Goal: Task Accomplishment & Management: Manage account settings

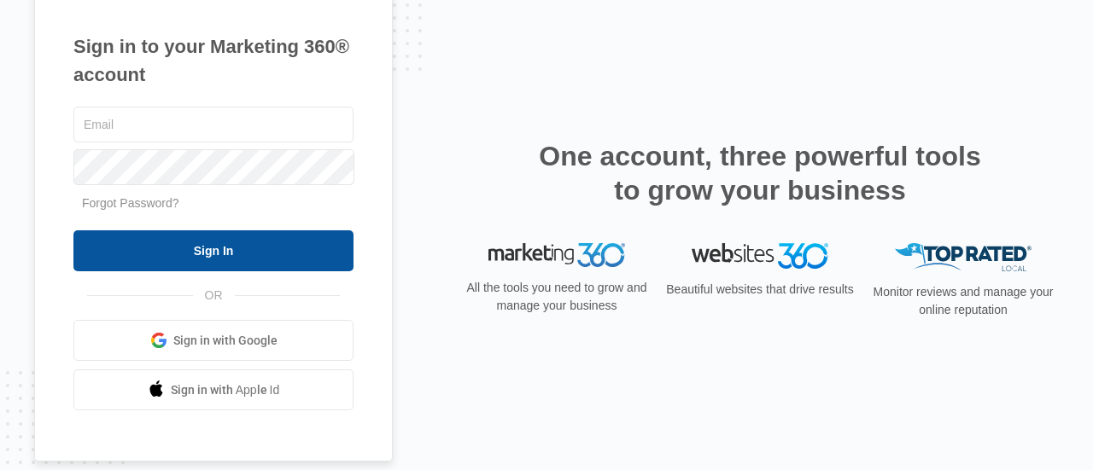
type input "zteixeira@sponsorapet.org"
click at [203, 259] on input "Sign In" at bounding box center [213, 251] width 280 height 41
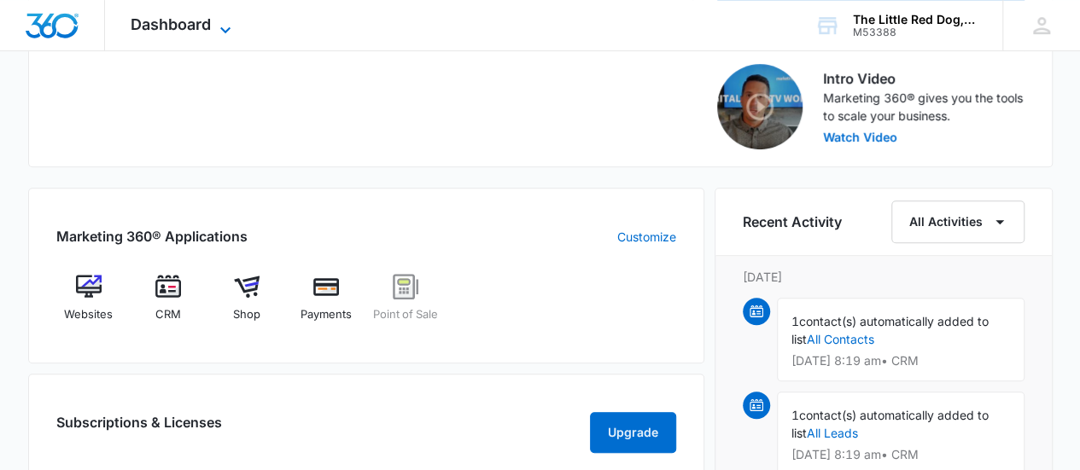
scroll to position [1116, 0]
